Goal: Transaction & Acquisition: Purchase product/service

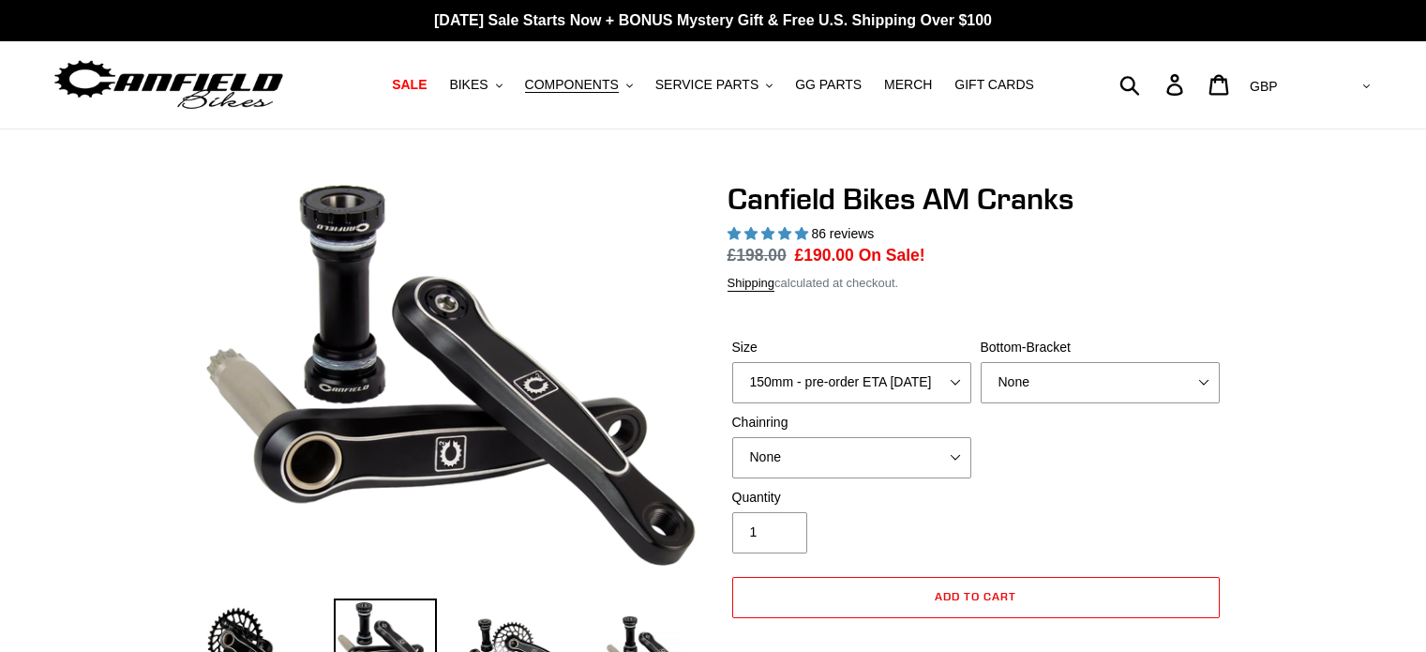
select select "highest-rating"
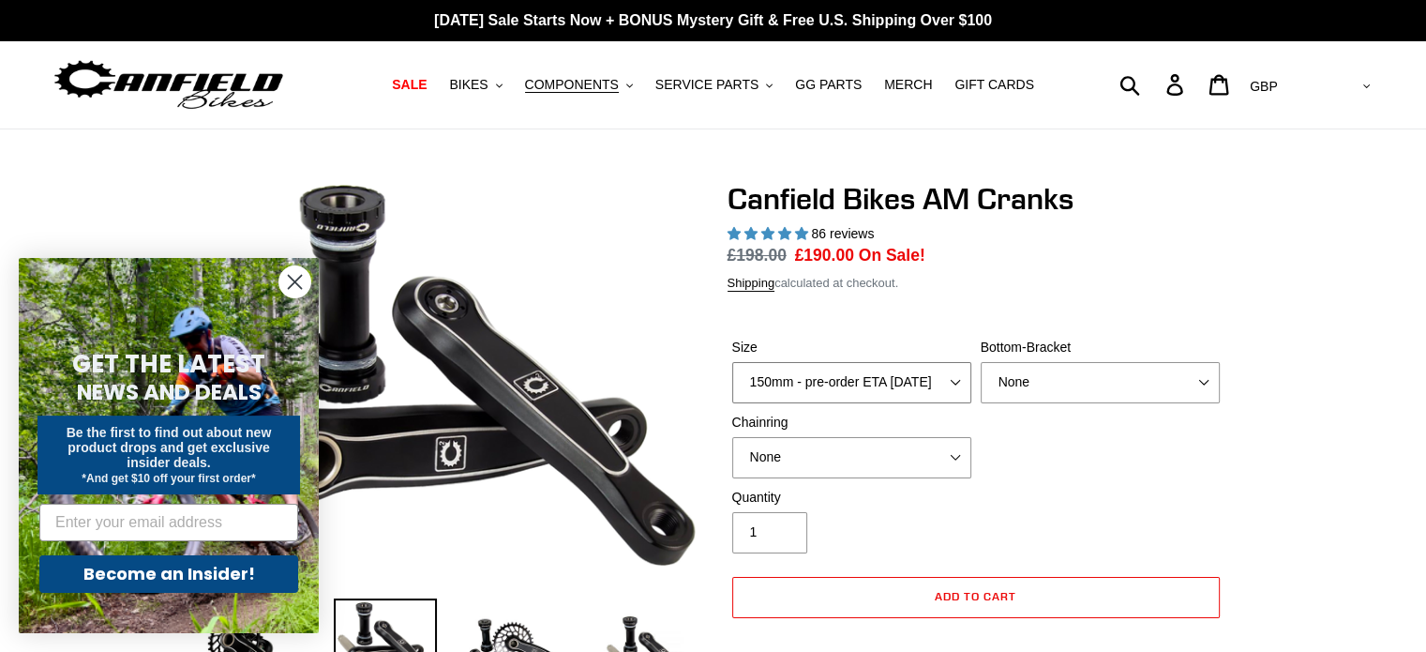
click at [840, 381] on select "150mm - pre-order ETA [DATE] 155mm - pre-order ETA [DATE] 160mm - pre-order ETA…" at bounding box center [851, 382] width 239 height 41
click at [732, 362] on select "150mm - pre-order ETA [DATE] 155mm - pre-order ETA [DATE] 160mm - pre-order ETA…" at bounding box center [851, 382] width 239 height 41
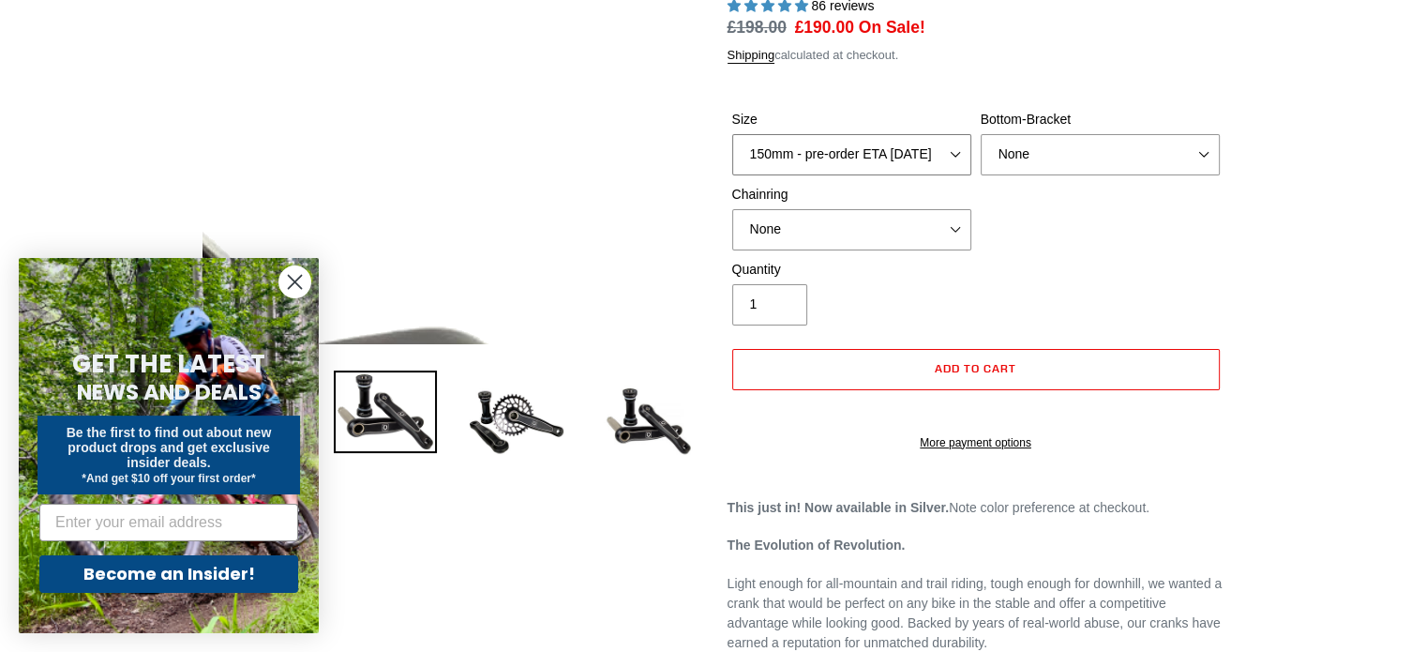
scroll to position [234, 0]
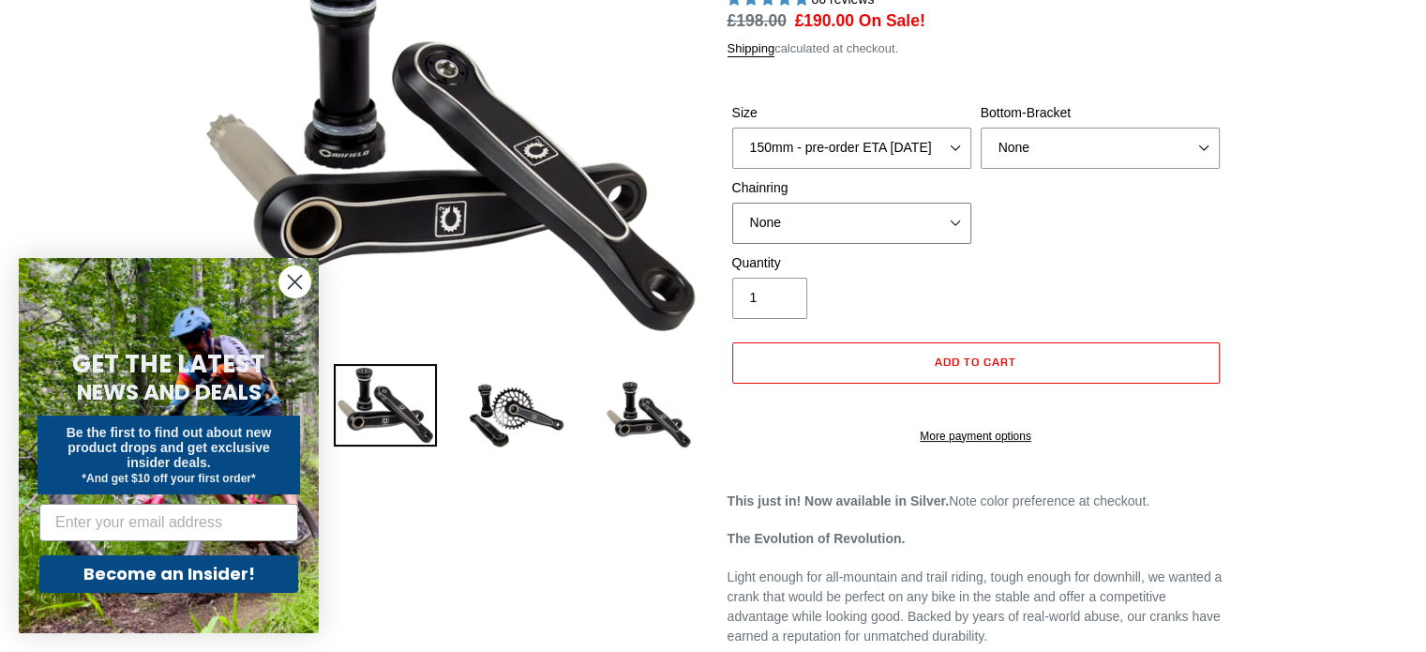
click at [924, 219] on select "None 30t Round (Boost 148) 30t Oval (Boost 148) 32t Round (Boost 148) 32t Oval …" at bounding box center [851, 222] width 239 height 41
select select "30t Round (Boost 148)"
click at [732, 202] on select "None 30t Round (Boost 148) 30t Oval (Boost 148) 32t Round (Boost 148) 32t Oval …" at bounding box center [851, 222] width 239 height 41
click at [1098, 153] on select "None BSA Threaded 68/73mm Press Fit PF92" at bounding box center [1100, 147] width 239 height 41
select select "BSA Threaded 68/73mm"
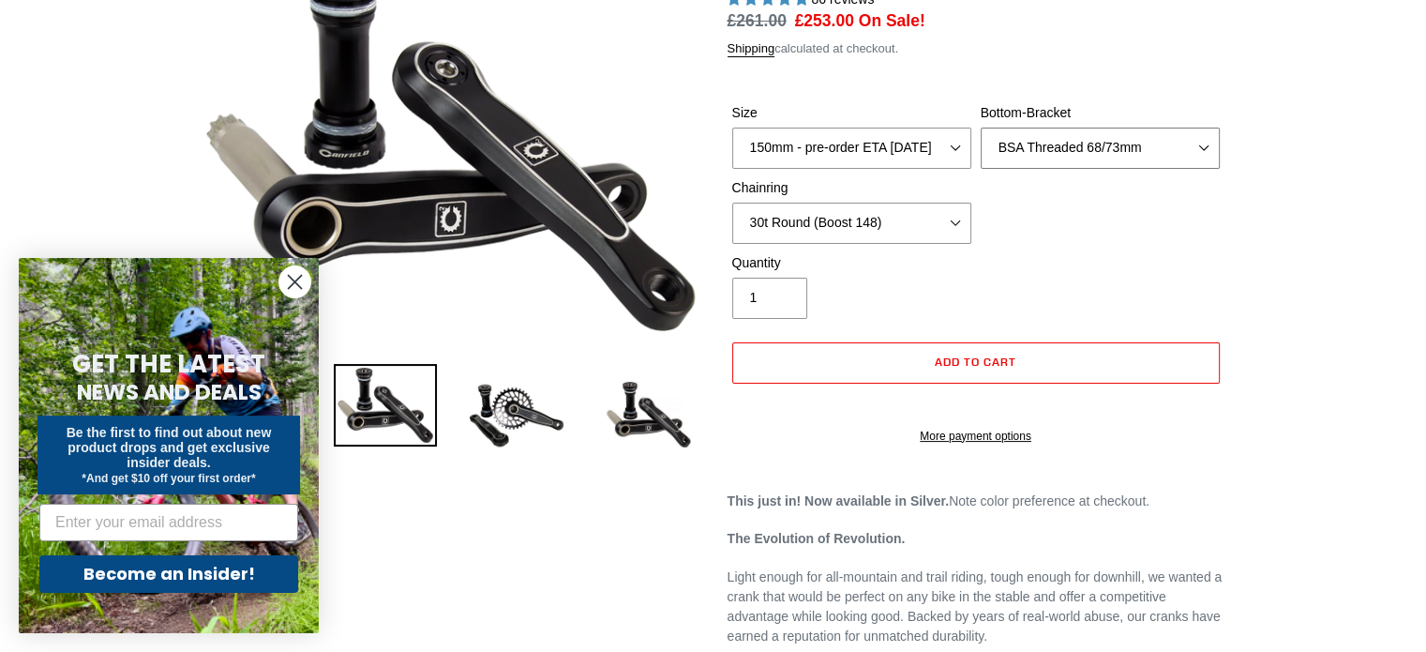
click at [981, 127] on select "None BSA Threaded 68/73mm Press Fit PF92" at bounding box center [1100, 147] width 239 height 41
